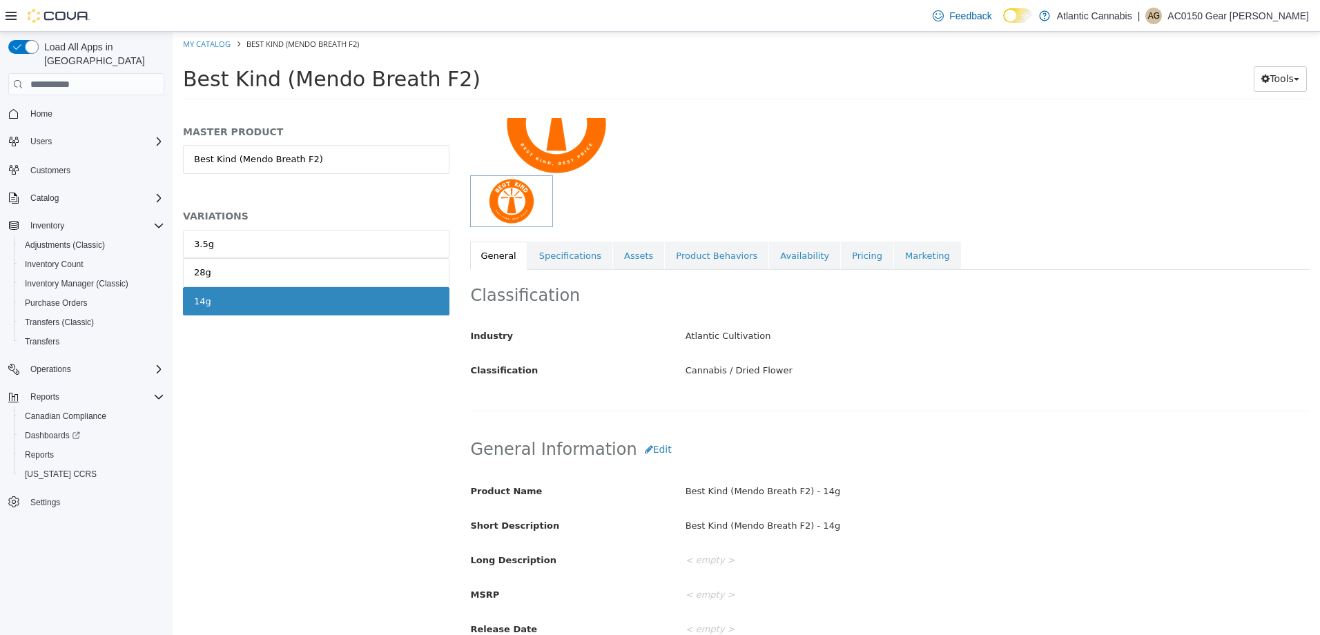
scroll to position [138, 0]
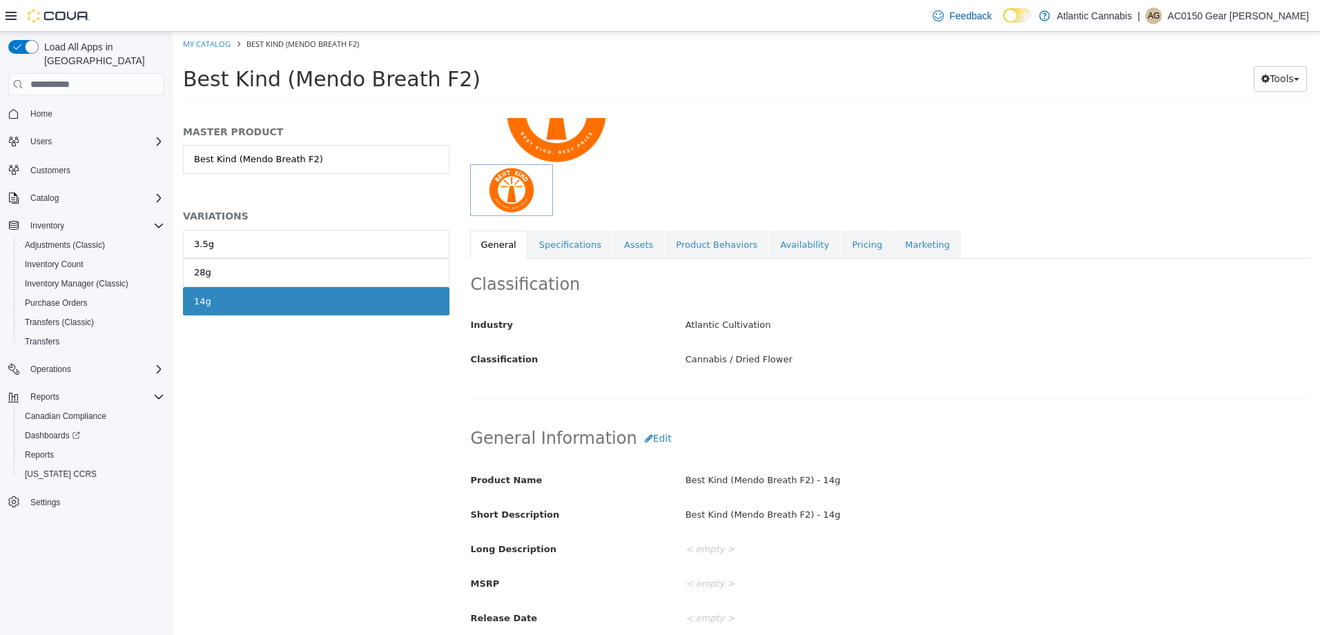
click at [701, 551] on div "< empty >" at bounding box center [997, 550] width 644 height 24
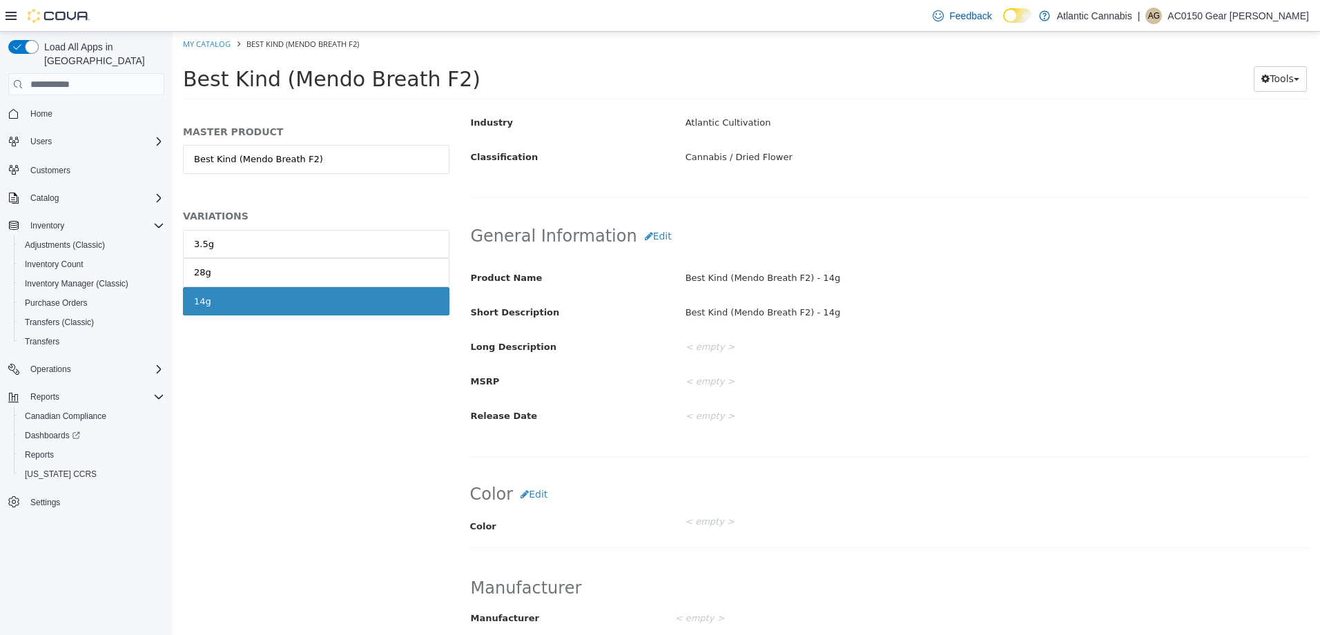
scroll to position [206, 0]
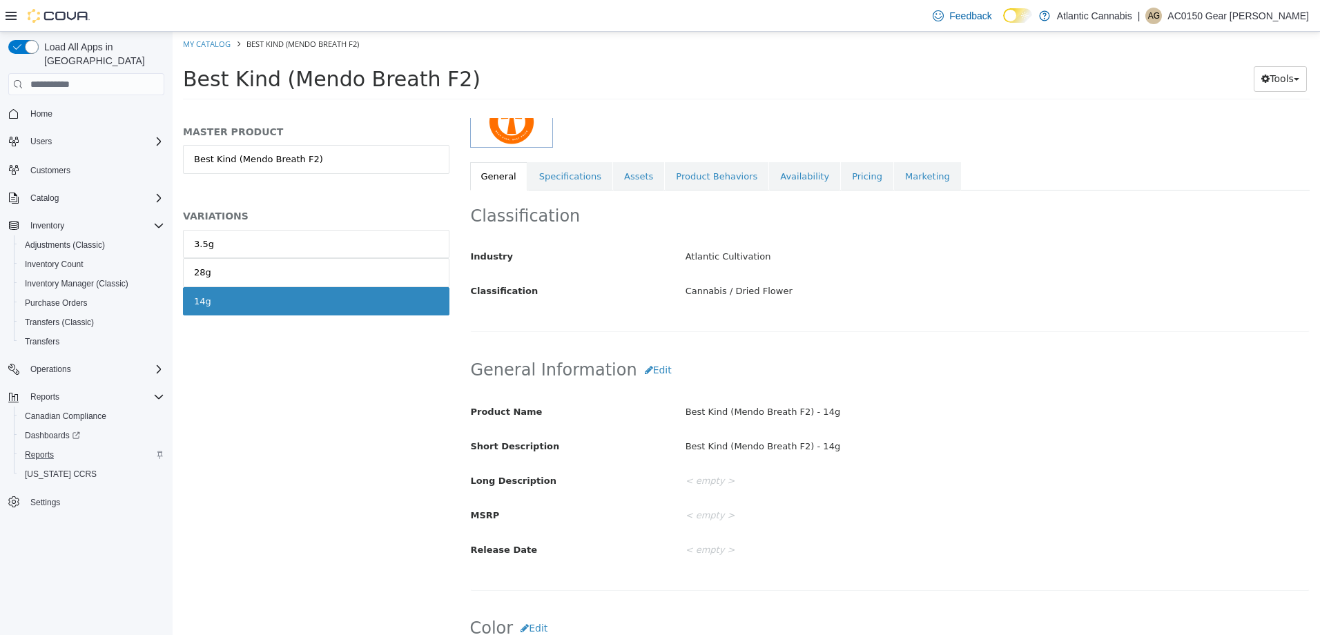
click at [59, 447] on div "Reports" at bounding box center [91, 455] width 145 height 17
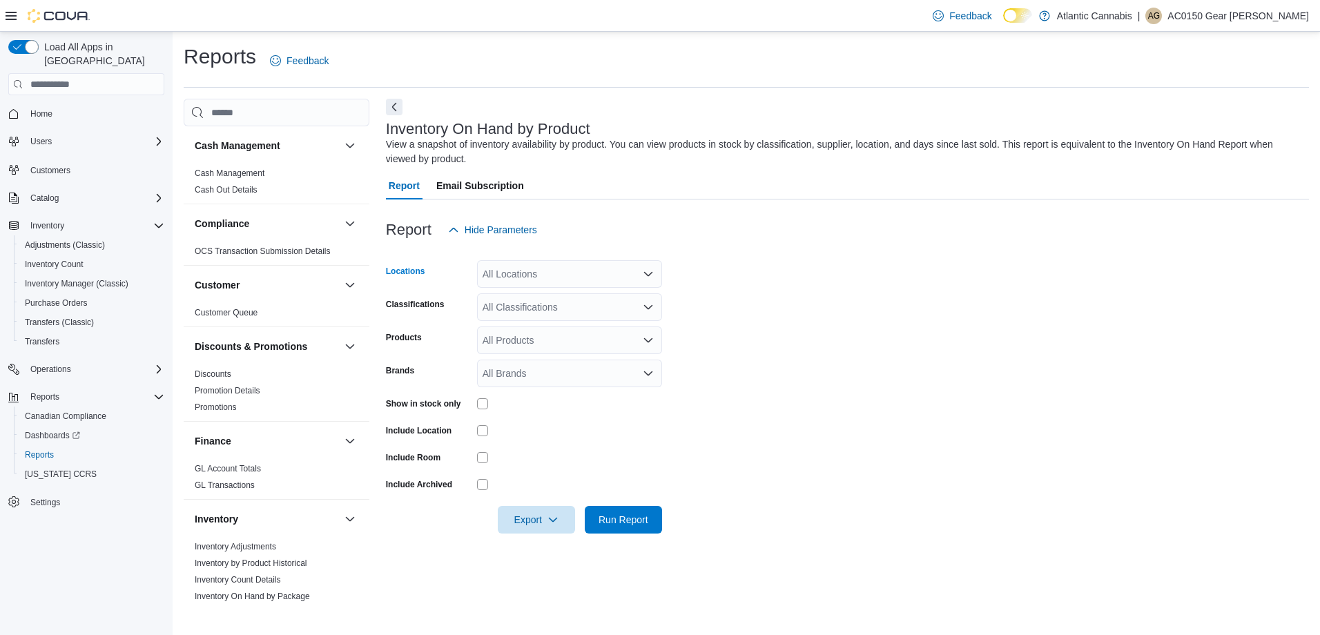
click at [543, 281] on div "All Locations" at bounding box center [569, 274] width 185 height 28
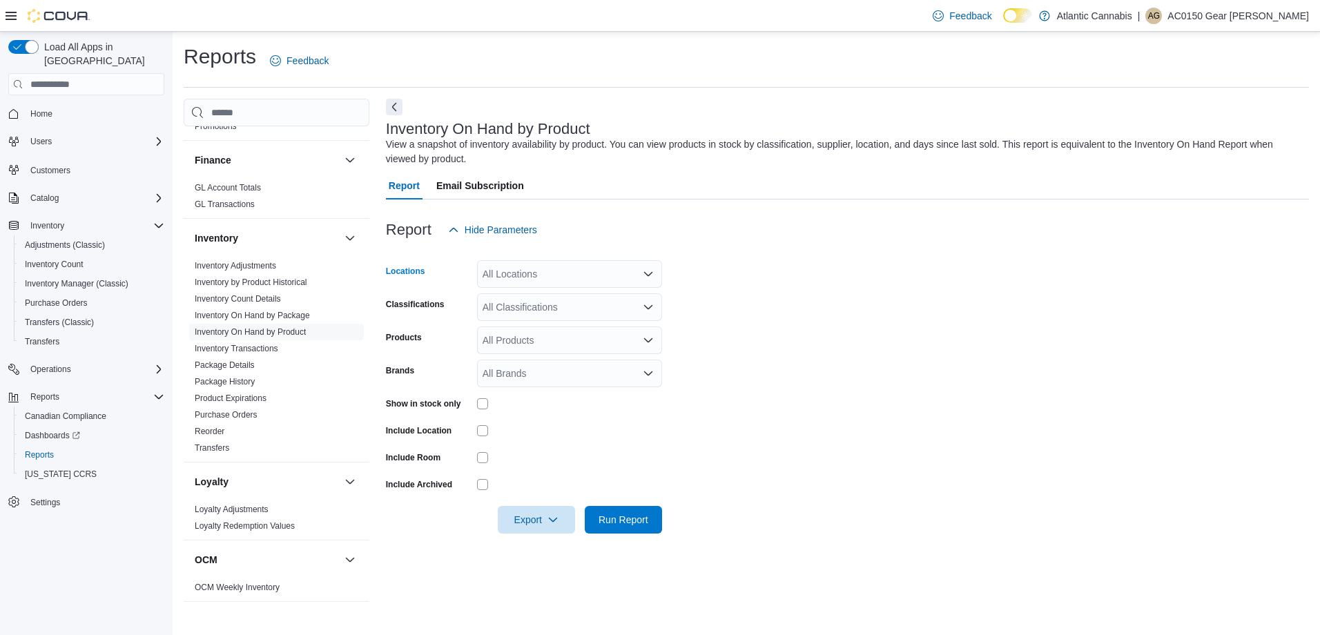
scroll to position [552, 0]
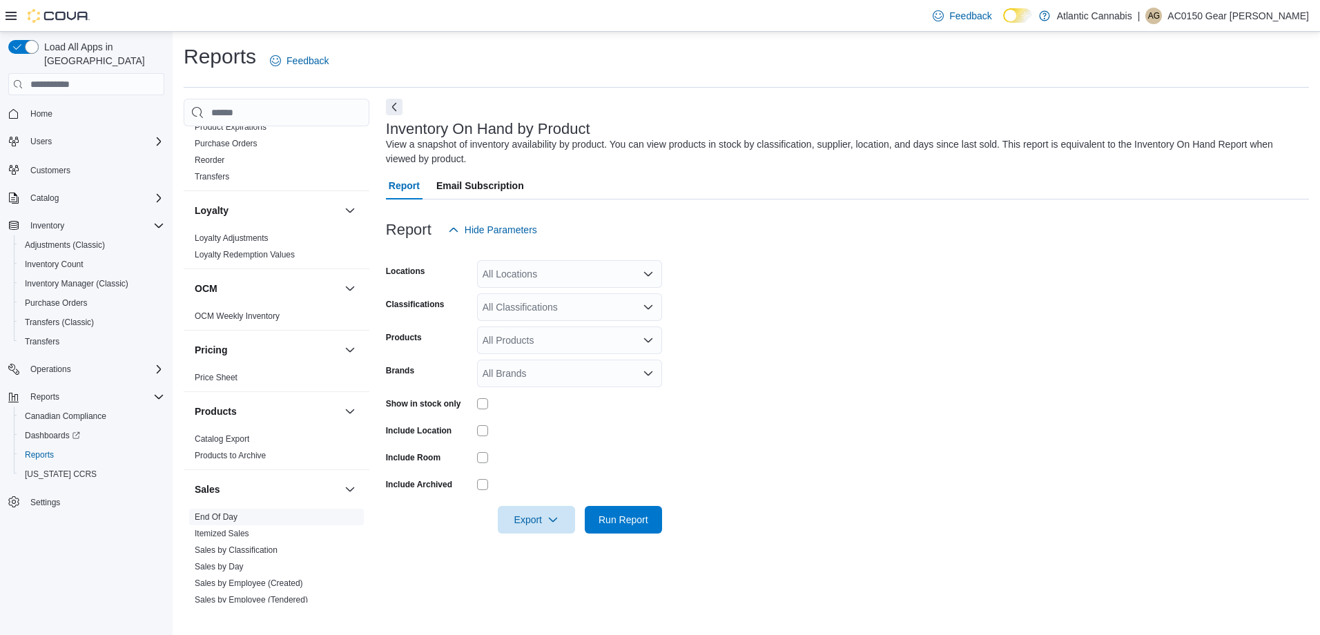
click at [233, 511] on span "End Of Day" at bounding box center [276, 517] width 175 height 17
click at [233, 522] on span "End Of Day" at bounding box center [276, 517] width 175 height 17
click at [231, 517] on link "End Of Day" at bounding box center [216, 517] width 43 height 10
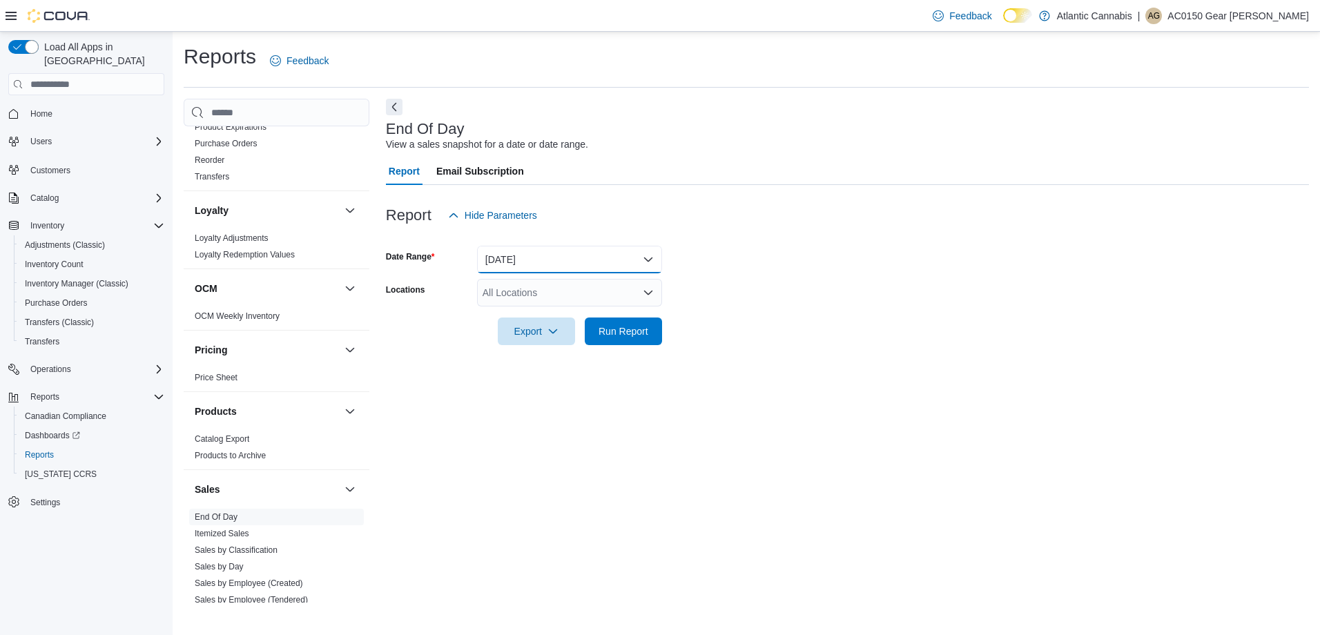
click at [529, 257] on button "[DATE]" at bounding box center [569, 260] width 185 height 28
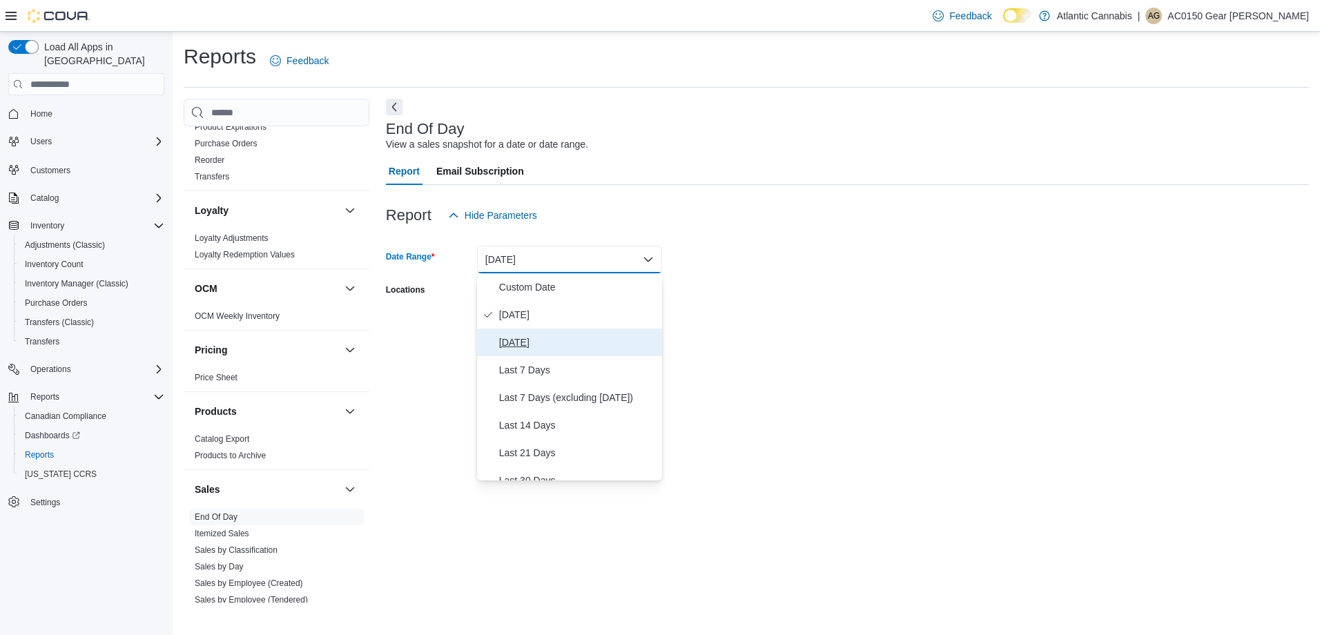
click at [517, 344] on span "[DATE]" at bounding box center [577, 342] width 157 height 17
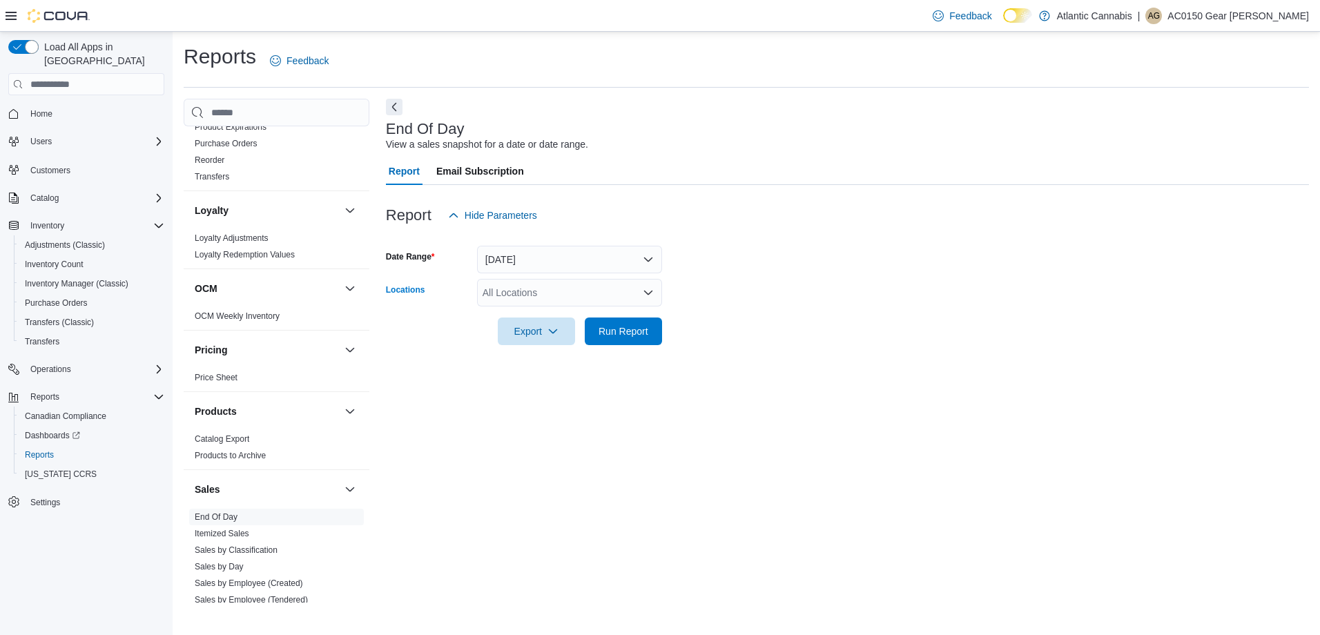
click at [494, 297] on div "All Locations" at bounding box center [569, 293] width 185 height 28
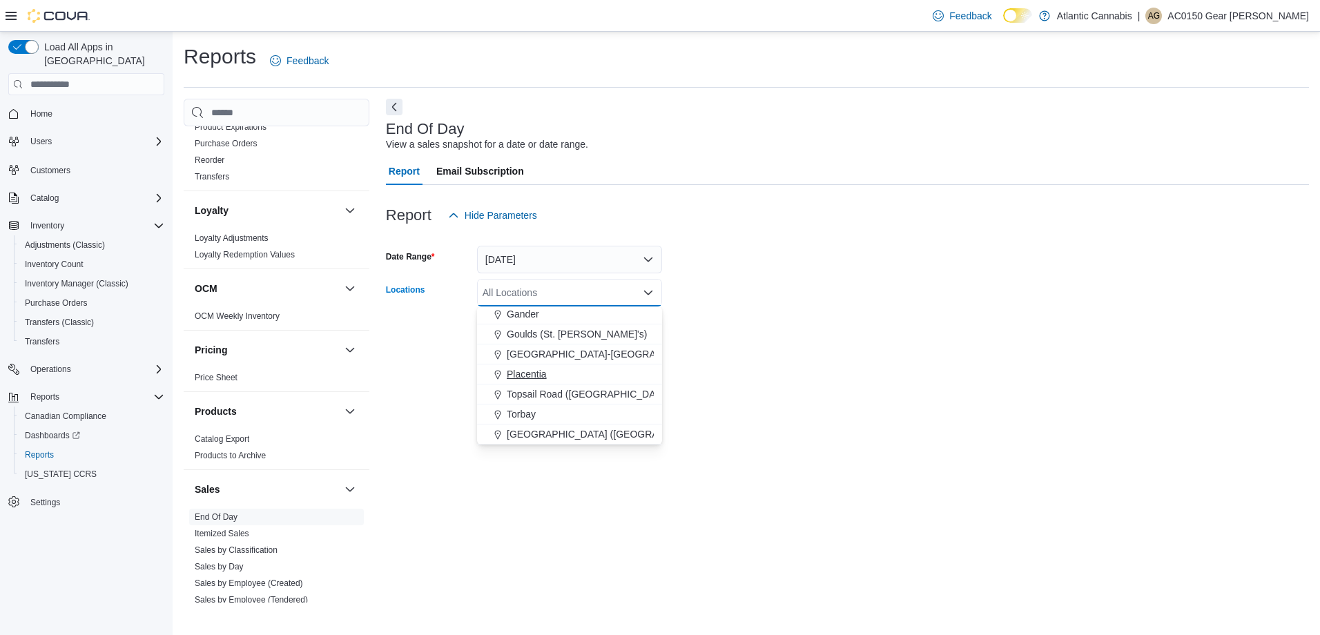
click at [538, 378] on span "Placentia" at bounding box center [527, 374] width 40 height 14
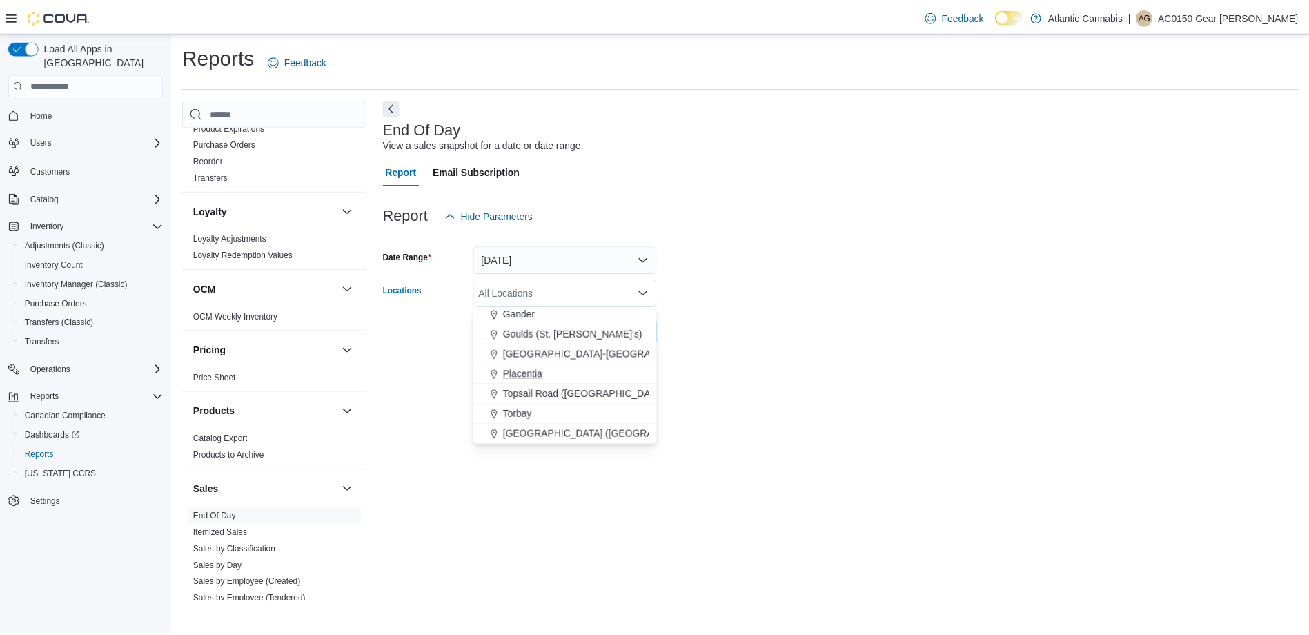
scroll to position [62, 0]
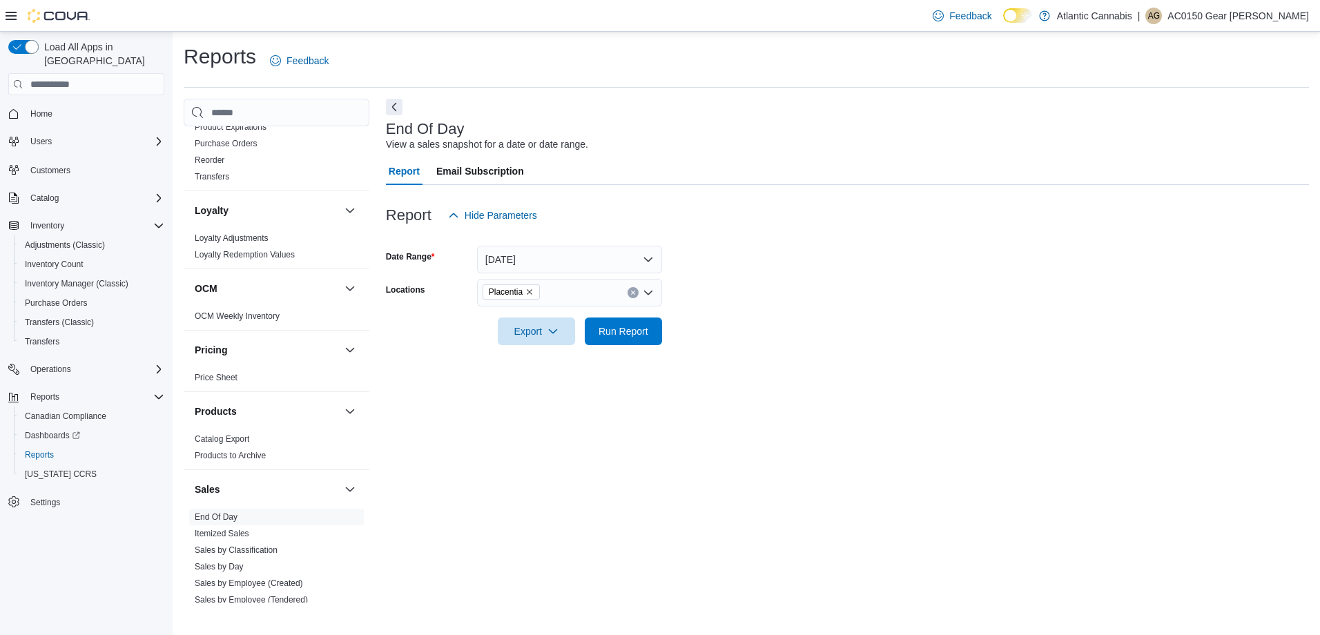
drag, startPoint x: 841, startPoint y: 404, endPoint x: 834, endPoint y: 392, distance: 13.6
click at [841, 400] on div "End Of Day View a sales snapshot for a date or date range. Report Email Subscri…" at bounding box center [847, 351] width 923 height 504
click at [648, 331] on span "Run Report" at bounding box center [623, 331] width 61 height 28
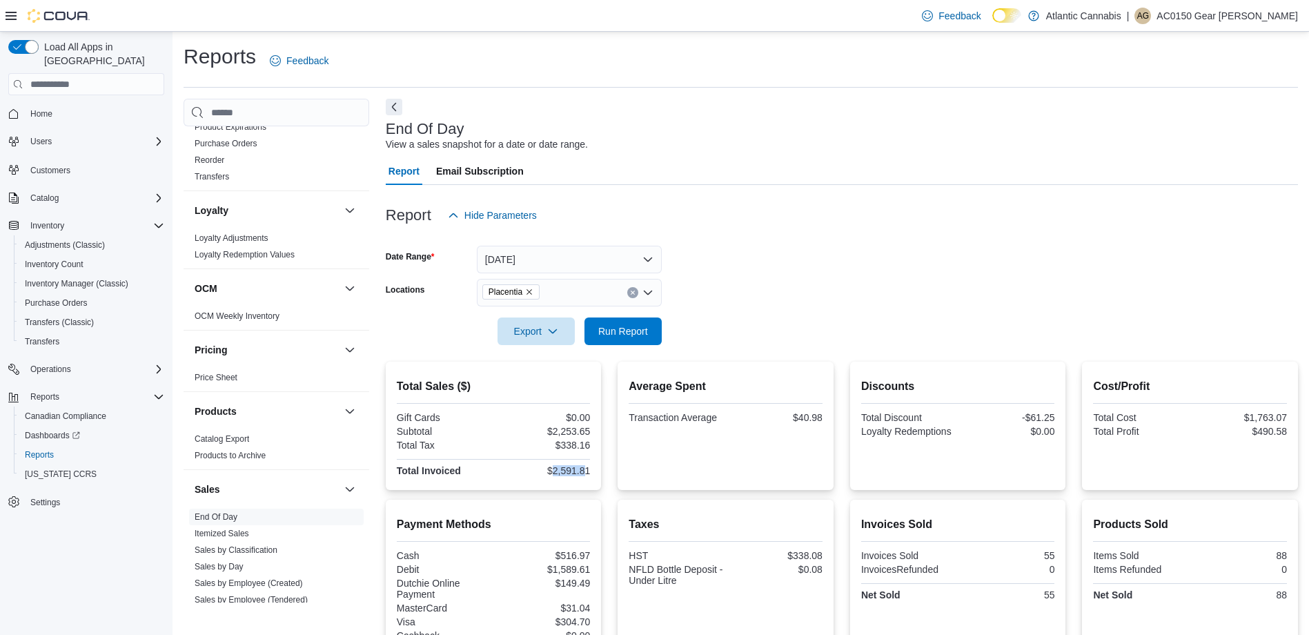
drag, startPoint x: 556, startPoint y: 470, endPoint x: 590, endPoint y: 472, distance: 33.9
click at [590, 472] on div "$2,591.81" at bounding box center [543, 470] width 94 height 11
click at [589, 470] on div "$2,591.81" at bounding box center [543, 470] width 94 height 11
drag, startPoint x: 592, startPoint y: 470, endPoint x: 557, endPoint y: 471, distance: 35.2
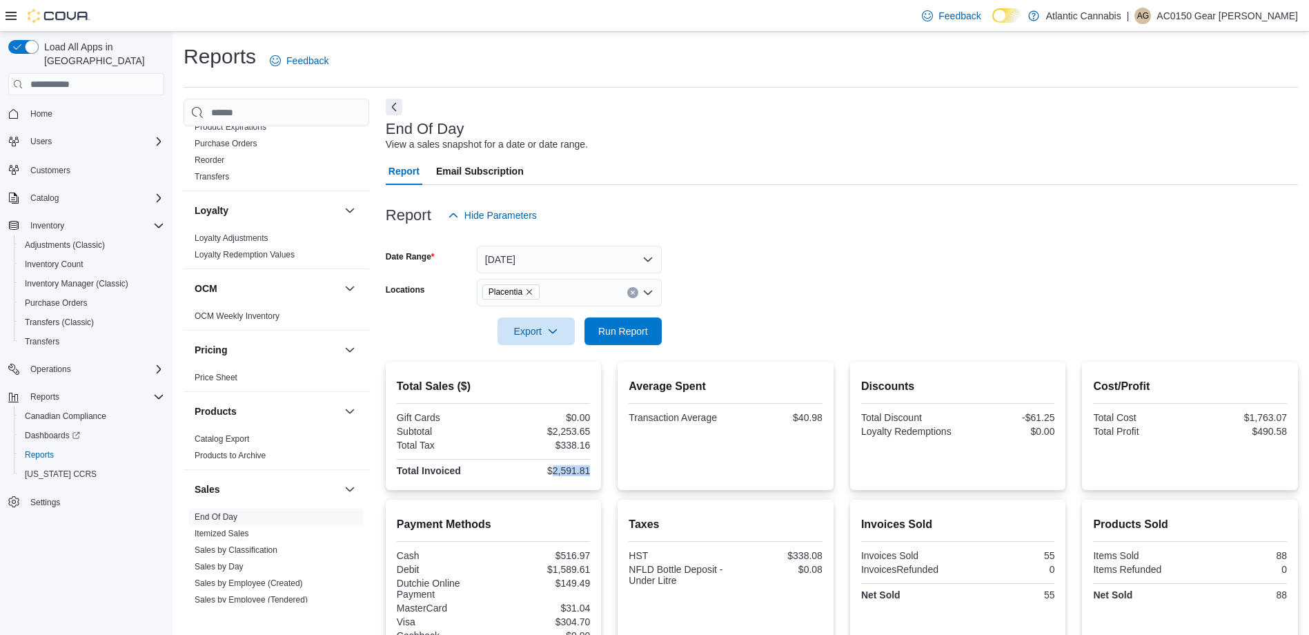
click at [557, 471] on div "$2,591.81" at bounding box center [543, 470] width 94 height 11
copy div "2,591.81"
click at [46, 108] on span "Home" at bounding box center [41, 113] width 22 height 11
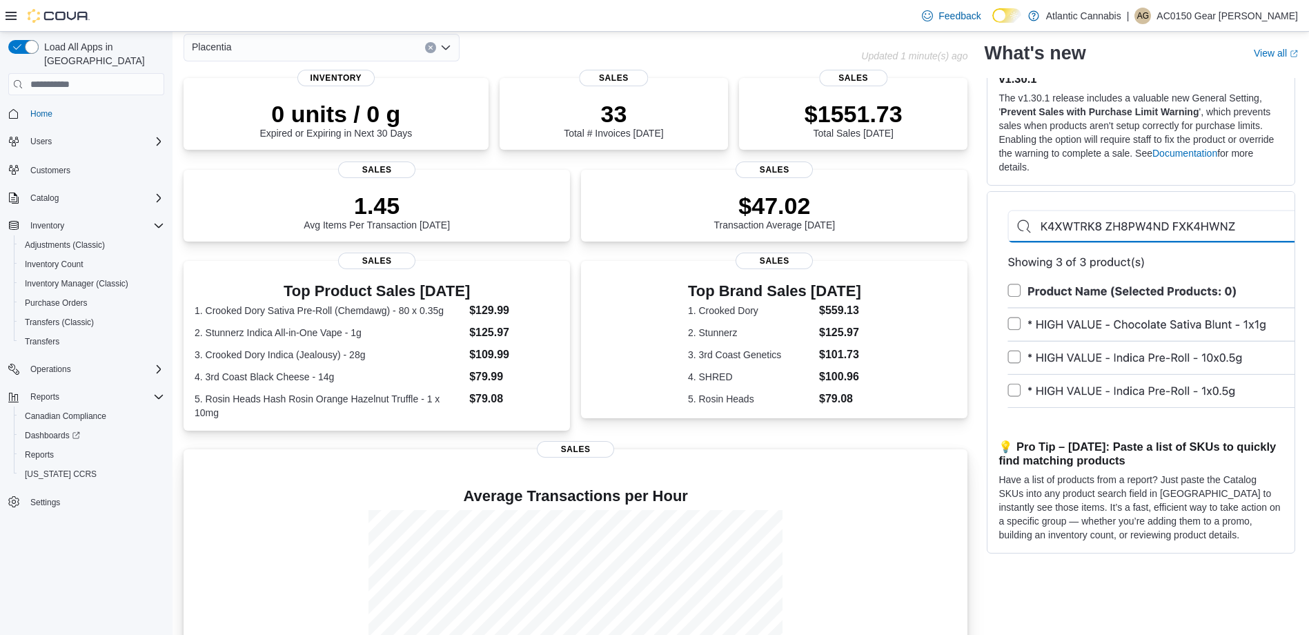
scroll to position [173, 0]
